Goal: Information Seeking & Learning: Learn about a topic

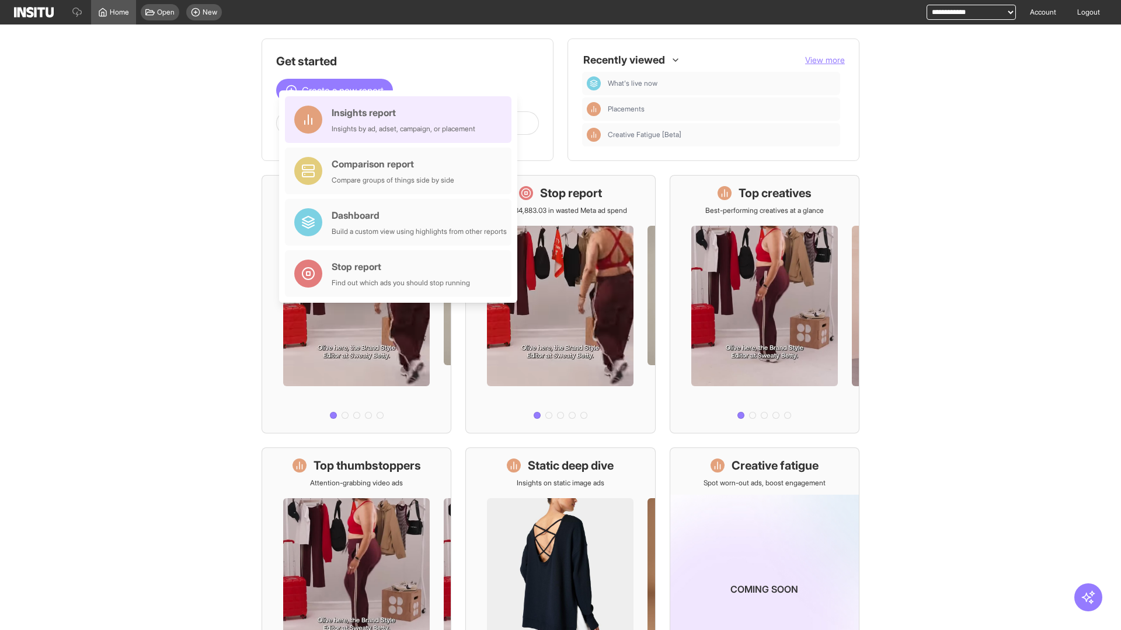
click at [401, 120] on div "Insights report Insights by ad, adset, campaign, or placement" at bounding box center [404, 120] width 144 height 28
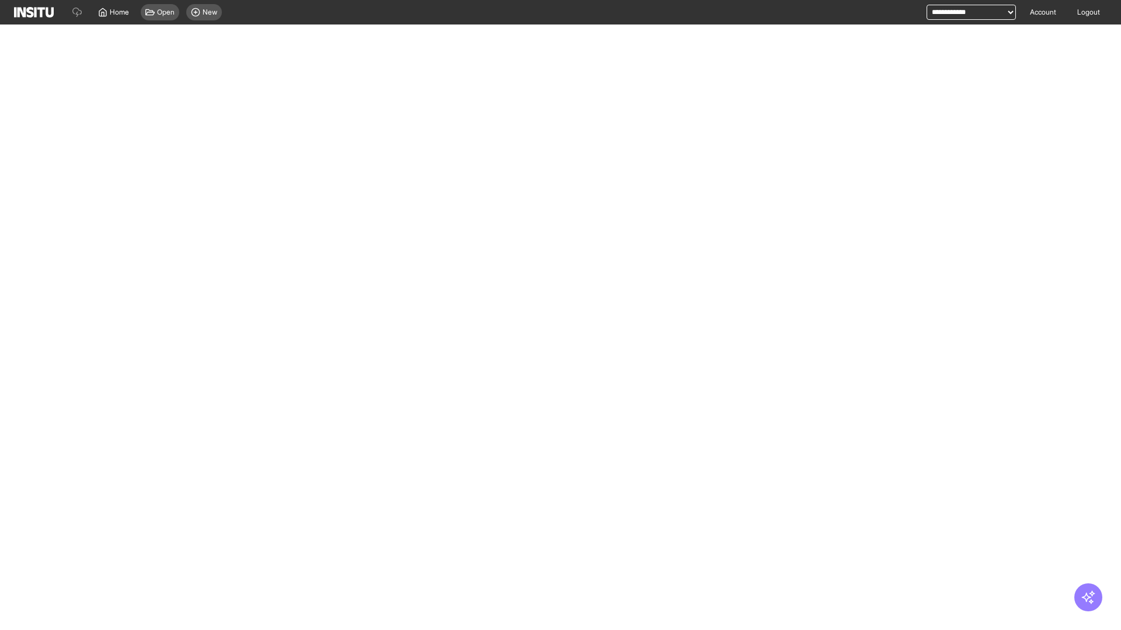
select select "**"
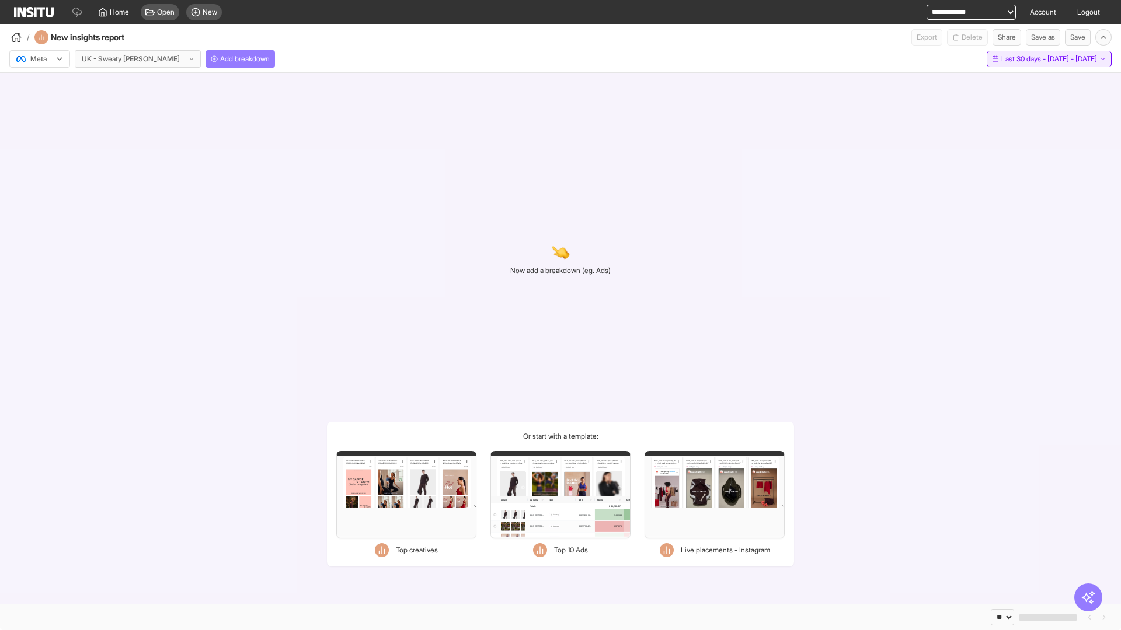
click at [1022, 59] on span "Last 30 days - [DATE] - [DATE]" at bounding box center [1049, 58] width 96 height 9
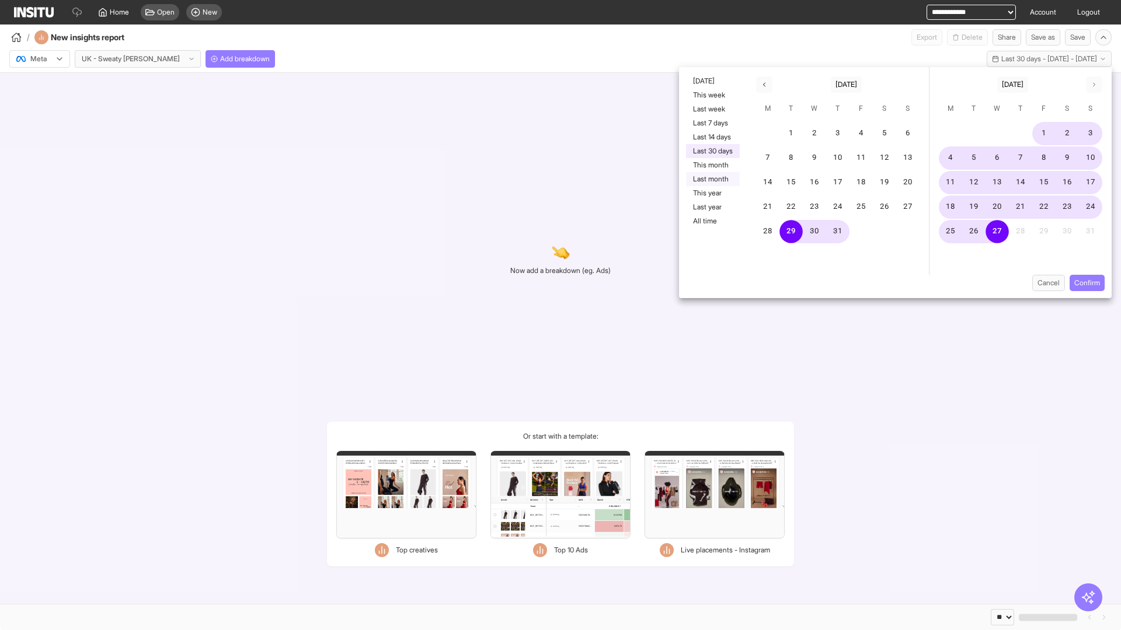
click at [712, 179] on button "Last month" at bounding box center [713, 179] width 54 height 14
